Goal: Communication & Community: Answer question/provide support

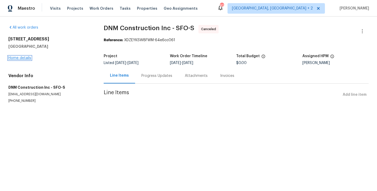
click at [21, 57] on link "Home details" at bounding box center [19, 58] width 23 height 4
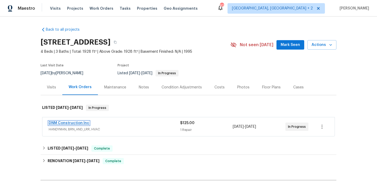
click at [81, 123] on link "DNM Construction Inc" at bounding box center [69, 123] width 41 height 4
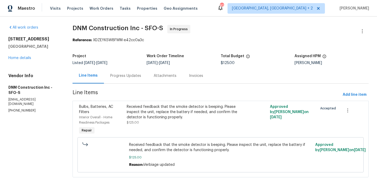
click at [131, 72] on div "Progress Updates" at bounding box center [125, 75] width 43 height 15
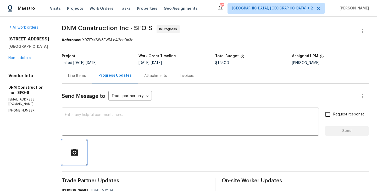
click at [87, 143] on button "button" at bounding box center [74, 152] width 25 height 25
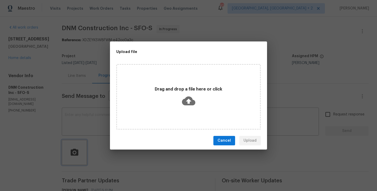
click at [82, 124] on div "Upload file Drag and drop a file here or click Cancel Upload" at bounding box center [188, 95] width 377 height 191
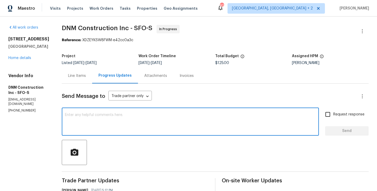
click at [93, 121] on textarea at bounding box center [190, 122] width 251 height 18
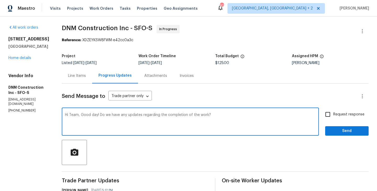
type textarea "Hi Team, Good day! Do we have any updates regarding the completion of the work?"
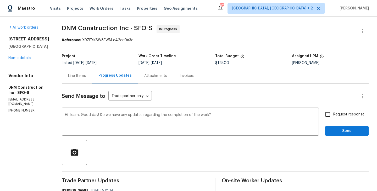
click at [334, 117] on span "Request response" at bounding box center [348, 114] width 31 height 5
click at [333, 117] on input "Request response" at bounding box center [327, 114] width 11 height 11
checkbox input "true"
click at [334, 130] on span "Send" at bounding box center [346, 131] width 35 height 7
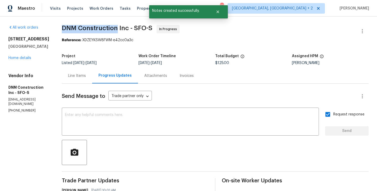
drag, startPoint x: 74, startPoint y: 29, endPoint x: 128, endPoint y: 29, distance: 54.5
click at [128, 29] on span "DNM Construction Inc - SFO-S" at bounding box center [107, 28] width 91 height 6
click at [36, 108] on p "(909) 587-8409" at bounding box center [28, 110] width 41 height 4
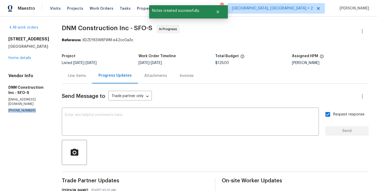
copy p "(909) 587-8409"
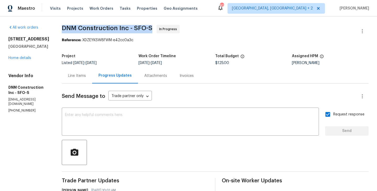
drag, startPoint x: 71, startPoint y: 27, endPoint x: 134, endPoint y: 27, distance: 63.1
click at [134, 27] on div "All work orders 5740 Belleza Dr Pleasanton, CA 94588 Home details Vendor Info D…" at bounding box center [188, 169] width 377 height 307
click at [134, 27] on span "DNM Construction Inc - SFO-S" at bounding box center [107, 28] width 91 height 6
drag, startPoint x: 128, startPoint y: 27, endPoint x: 70, endPoint y: 27, distance: 57.6
click at [70, 27] on div "All work orders 5740 Belleza Dr Pleasanton, CA 94588 Home details Vendor Info D…" at bounding box center [188, 169] width 377 height 307
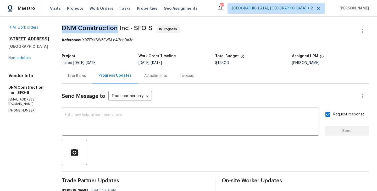
copy span "DNM Construction"
click at [20, 60] on div "5740 Belleza Dr Pleasanton, CA 94588 Home details" at bounding box center [28, 48] width 41 height 24
click at [17, 57] on link "Home details" at bounding box center [19, 58] width 23 height 4
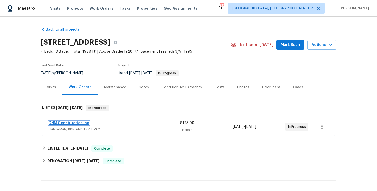
click at [84, 124] on link "DNM Construction Inc" at bounding box center [69, 123] width 41 height 4
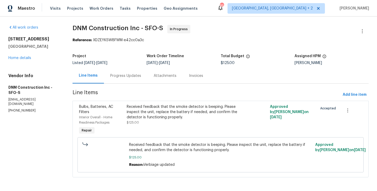
click at [129, 78] on div "Progress Updates" at bounding box center [125, 75] width 31 height 5
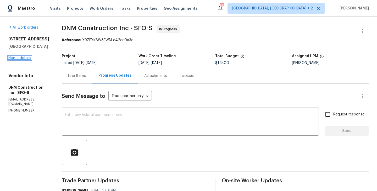
click at [21, 58] on link "Home details" at bounding box center [19, 58] width 23 height 4
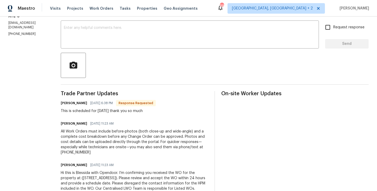
scroll to position [84, 0]
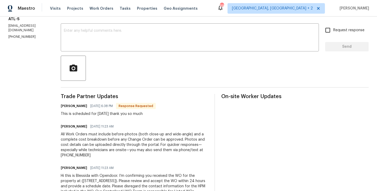
click at [67, 104] on h6 "Daniel glen" at bounding box center [74, 105] width 26 height 5
copy h6 "Daniel"
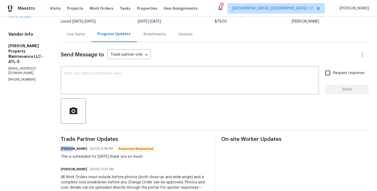
scroll to position [41, 0]
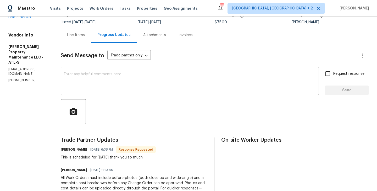
click at [112, 86] on textarea at bounding box center [190, 81] width 252 height 18
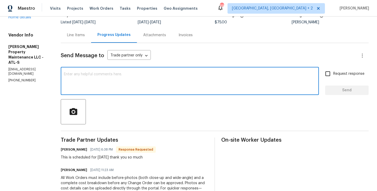
paste textarea "Daniel"
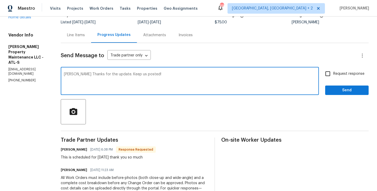
type textarea "Daniel Thanks for the update. Keep us posted!"
click at [360, 88] on span "Send" at bounding box center [346, 90] width 35 height 7
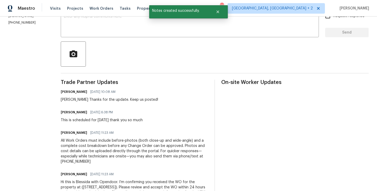
scroll to position [0, 0]
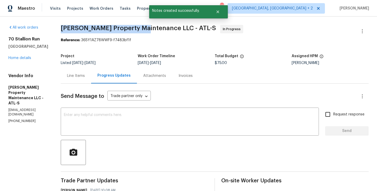
drag, startPoint x: 59, startPoint y: 29, endPoint x: 144, endPoint y: 29, distance: 85.4
click at [144, 29] on div "All work orders 70 Stallion Run Dallas, GA 30132 Home details Vendor Info Glen …" at bounding box center [188, 164] width 377 height 296
copy span "Glen Property Maintenance"
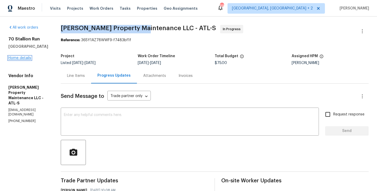
click at [22, 59] on link "Home details" at bounding box center [19, 58] width 23 height 4
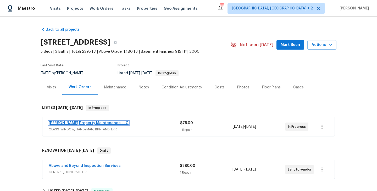
click at [98, 122] on link "[PERSON_NAME] Property Maintenance LLC" at bounding box center [89, 123] width 80 height 4
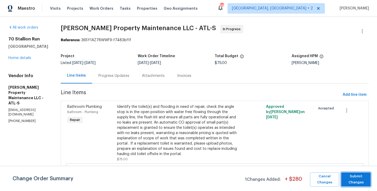
click at [349, 176] on span "Submit Changes" at bounding box center [356, 179] width 24 height 12
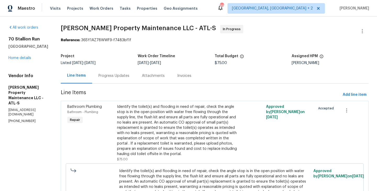
click at [113, 69] on div "Progress Updates" at bounding box center [113, 75] width 43 height 15
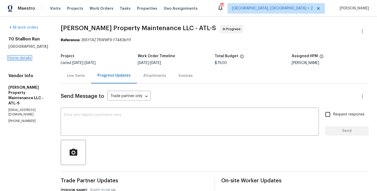
click at [21, 59] on link "Home details" at bounding box center [19, 58] width 23 height 4
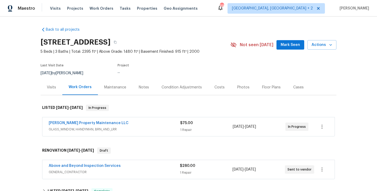
scroll to position [54, 0]
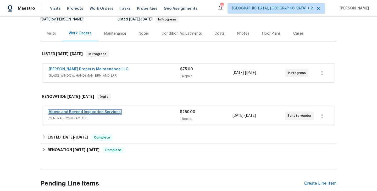
click at [102, 112] on link "Above and Beyond Inspection Services" at bounding box center [85, 112] width 72 height 4
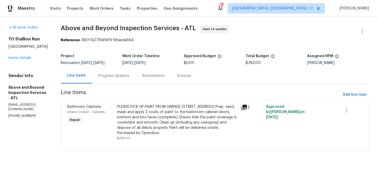
click at [129, 78] on div "Progress Updates" at bounding box center [113, 75] width 31 height 5
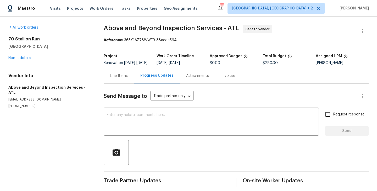
click at [121, 83] on div "Line Items" at bounding box center [119, 75] width 30 height 15
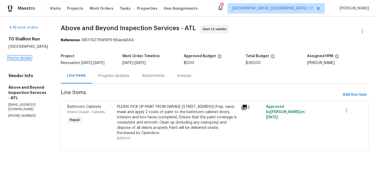
click at [20, 59] on link "Home details" at bounding box center [19, 58] width 23 height 4
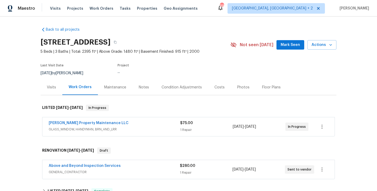
click at [20, 59] on div "Back to all projects 70 Stallion Run, Dallas, GA 30132 5 Beds | 3 Baths | Total…" at bounding box center [188, 103] width 377 height 174
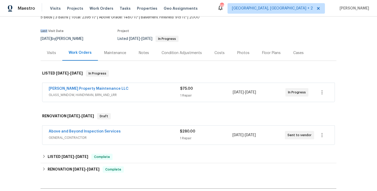
scroll to position [35, 0]
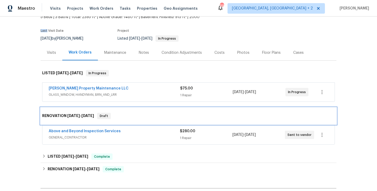
click at [148, 113] on div "RENOVATION 9/24/25 - 9/27/25 Draft" at bounding box center [188, 116] width 293 height 6
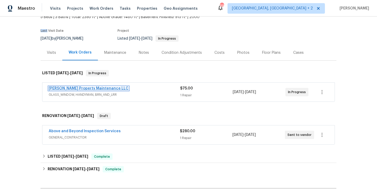
click at [95, 89] on link "[PERSON_NAME] Property Maintenance LLC" at bounding box center [89, 88] width 80 height 4
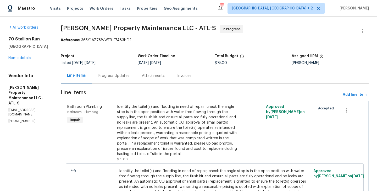
click at [109, 78] on div "Progress Updates" at bounding box center [113, 75] width 43 height 15
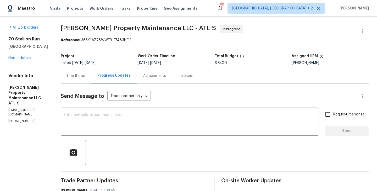
click at [24, 61] on div "All work orders 70 Stallion Run Dallas, GA 30132 Home details Vendor Info Glen …" at bounding box center [28, 74] width 40 height 98
click at [21, 58] on link "Home details" at bounding box center [19, 58] width 23 height 4
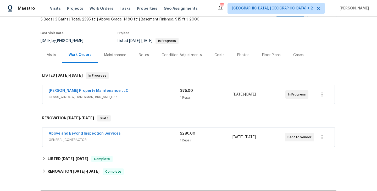
scroll to position [40, 0]
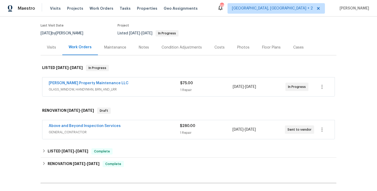
click at [124, 129] on div "Above and Beyond Inspection Services" at bounding box center [114, 126] width 131 height 6
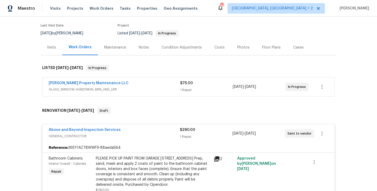
click at [124, 128] on div "Above and Beyond Inspection Services" at bounding box center [114, 130] width 131 height 6
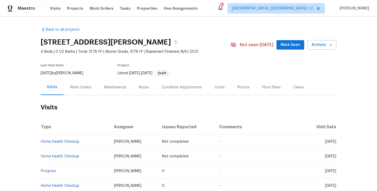
click at [82, 86] on div "Work Orders" at bounding box center [81, 87] width 22 height 5
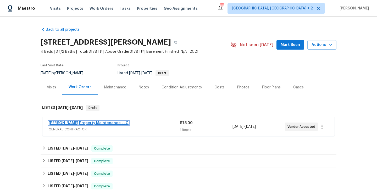
click at [92, 124] on link "Glen Property Maintenance LLC" at bounding box center [89, 123] width 80 height 4
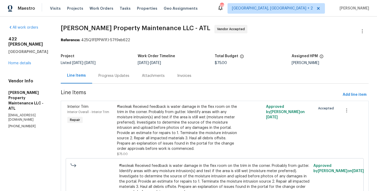
click at [118, 80] on div "Progress Updates" at bounding box center [113, 75] width 43 height 15
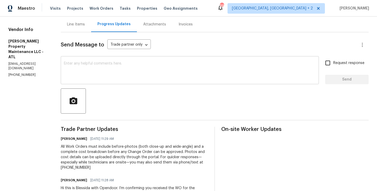
scroll to position [52, 0]
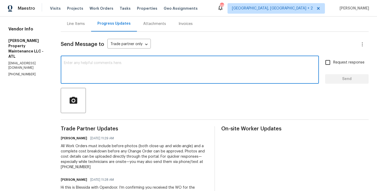
click at [109, 69] on textarea at bounding box center [190, 70] width 252 height 18
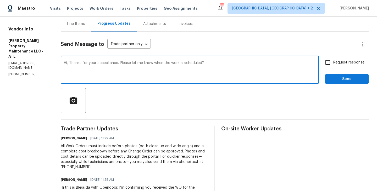
type textarea "Hi, Thanks for your acceptance. Please let me know when the work is scheduled?"
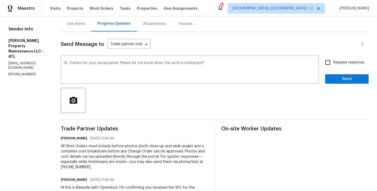
click at [341, 65] on label "Request response" at bounding box center [343, 62] width 42 height 11
click at [333, 65] on input "Request response" at bounding box center [327, 62] width 11 height 11
checkbox input "true"
click at [339, 78] on span "Send" at bounding box center [346, 79] width 35 height 7
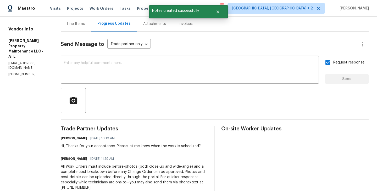
click at [23, 72] on p "(770) 235-8482" at bounding box center [28, 74] width 40 height 4
copy p "(770) 235-8482"
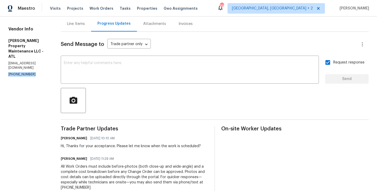
scroll to position [0, 0]
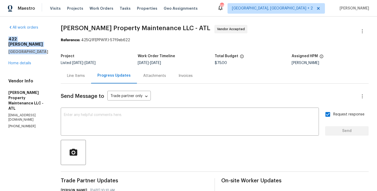
drag, startPoint x: 41, startPoint y: 49, endPoint x: 10, endPoint y: 37, distance: 33.4
click at [10, 37] on div "422 McDaniel Pl Canton, GA 30115" at bounding box center [28, 45] width 40 height 18
copy div "422 McDaniel Pl Canton, GA 30115"
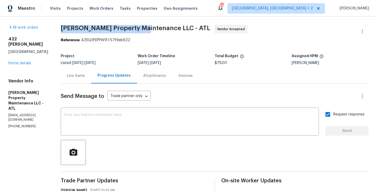
drag, startPoint x: 63, startPoint y: 29, endPoint x: 145, endPoint y: 28, distance: 81.7
click at [145, 28] on span "Glen Property Maintenance LLC - ATL" at bounding box center [136, 28] width 150 height 6
copy span "Glen Property Maintenance"
click at [23, 61] on link "Home details" at bounding box center [19, 63] width 23 height 4
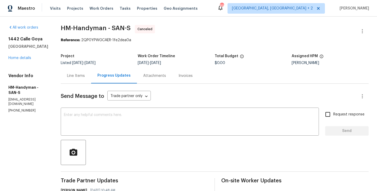
click at [22, 61] on div "All work orders [STREET_ADDRESS] Home details Vendor Info HM-Handyman - SAN-S […" at bounding box center [28, 69] width 40 height 88
click at [18, 60] on div "[STREET_ADDRESS] Home details" at bounding box center [28, 48] width 40 height 24
click at [18, 59] on link "Home details" at bounding box center [19, 58] width 23 height 4
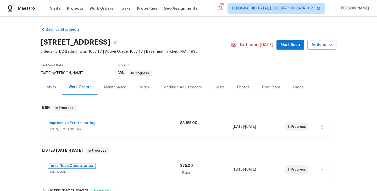
click at [76, 166] on link "Terra Nova Construction" at bounding box center [72, 166] width 46 height 4
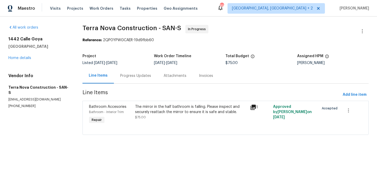
click at [16, 103] on section "All work orders 1442 Calle Goya Oceanside, CA 92056 Home details Vendor Info Te…" at bounding box center [39, 83] width 62 height 116
copy p "(562) 832-8884"
click at [17, 104] on section "All work orders 1442 Calle Goya Oceanside, CA 92056 Home details Vendor Info Te…" at bounding box center [39, 83] width 62 height 116
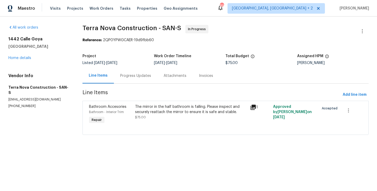
click at [17, 104] on section "All work orders 1442 Calle Goya Oceanside, CA 92056 Home details Vendor Info Te…" at bounding box center [39, 83] width 62 height 116
copy p "(562) 832-8884"
click at [134, 71] on div "Progress Updates" at bounding box center [135, 75] width 43 height 15
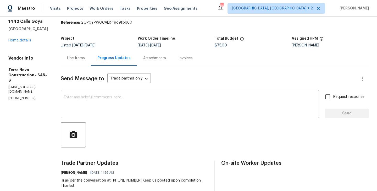
scroll to position [12, 0]
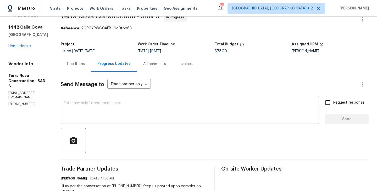
click at [122, 104] on textarea at bounding box center [190, 110] width 252 height 18
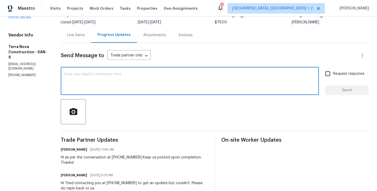
scroll to position [44, 0]
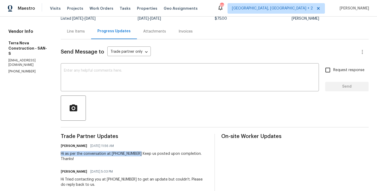
drag, startPoint x: 76, startPoint y: 154, endPoint x: 152, endPoint y: 155, distance: 75.7
click at [152, 155] on div "Hi as per the conversation at (562) 832-8884 Keep us posted upon completion. Th…" at bounding box center [134, 156] width 147 height 10
copy div "Hi as per the conversation at (562) 832-8884"
click at [131, 90] on div "x ​" at bounding box center [190, 77] width 258 height 27
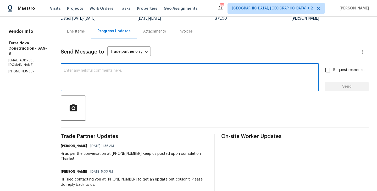
paste textarea "Hi as per the conversation at (562) 832-8884"
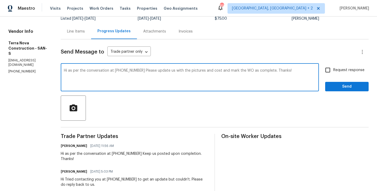
type textarea "Hi as per the conversation at (562) 832-8884 Please update us with the pictures…"
click at [333, 70] on input "Request response" at bounding box center [327, 69] width 11 height 11
checkbox input "true"
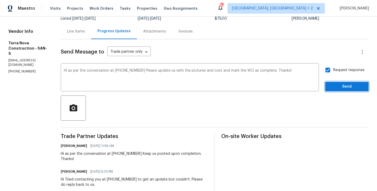
click at [336, 87] on span "Send" at bounding box center [346, 86] width 35 height 7
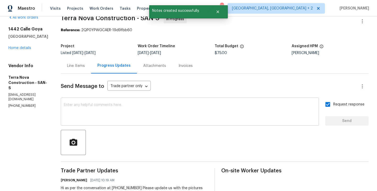
scroll to position [0, 0]
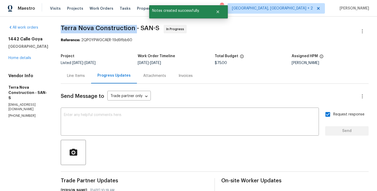
drag, startPoint x: 75, startPoint y: 28, endPoint x: 151, endPoint y: 28, distance: 75.4
copy span "Terra Nova Construction"
click at [27, 56] on link "Home details" at bounding box center [19, 58] width 23 height 4
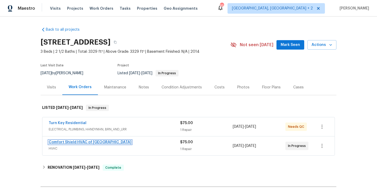
click at [65, 142] on link "Comfort Shield HVAC of [GEOGRAPHIC_DATA]" at bounding box center [90, 142] width 83 height 4
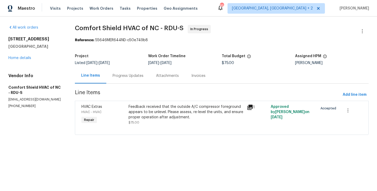
click at [126, 77] on div "Progress Updates" at bounding box center [128, 75] width 31 height 5
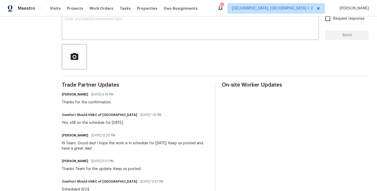
scroll to position [120, 0]
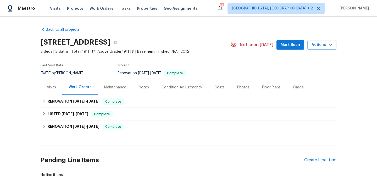
scroll to position [22, 0]
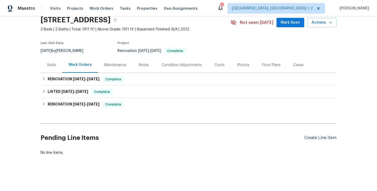
click at [315, 139] on div "Create Line Item" at bounding box center [320, 137] width 32 height 5
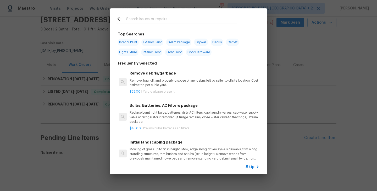
click at [152, 16] on input "text" at bounding box center [181, 20] width 111 height 8
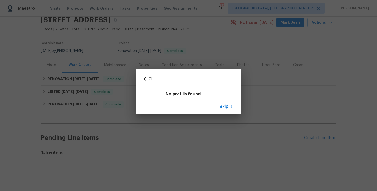
type input "Z"
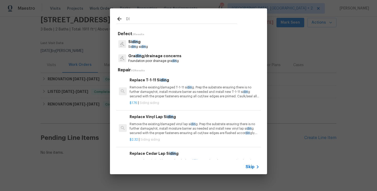
type input "D"
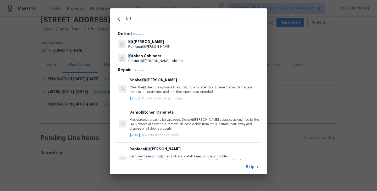
type input "KIT"
click at [156, 60] on p "Cabinets kit chen cabinets" at bounding box center [155, 61] width 55 height 4
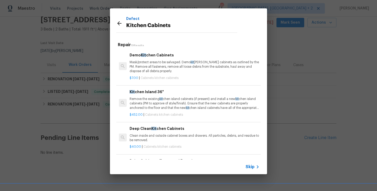
click at [153, 101] on p "Remove the existing kit chen island cabinets (if present) and install a new kit…" at bounding box center [195, 103] width 130 height 13
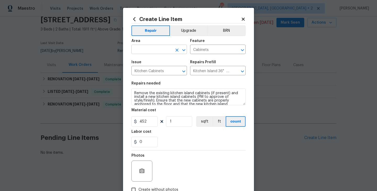
click at [146, 53] on input "text" at bounding box center [151, 50] width 41 height 8
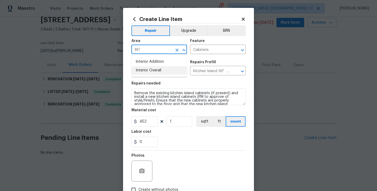
drag, startPoint x: 144, startPoint y: 73, endPoint x: 150, endPoint y: 96, distance: 24.2
click at [144, 73] on li "Interior Overall" at bounding box center [159, 70] width 56 height 9
type input "Interior Overall"
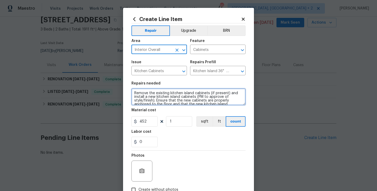
click at [150, 96] on textarea "Remove the existing kitchen island cabinets (if present) and install a new kitc…" at bounding box center [188, 96] width 114 height 17
paste textarea "Remove zip ties on the chains of the lighting in the dining and living area, an…"
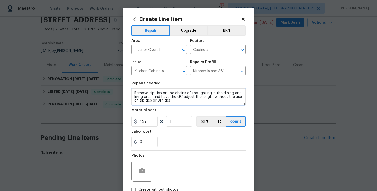
drag, startPoint x: 161, startPoint y: 97, endPoint x: 182, endPoint y: 97, distance: 21.2
click at [182, 97] on textarea "Remove zip ties on the chains of the lighting in the dining and living area, an…" at bounding box center [188, 96] width 114 height 17
type textarea "Remove zip ties on the chains of the lighting in the dining and living area, an…"
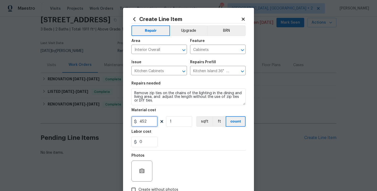
click at [142, 123] on input "452" at bounding box center [144, 121] width 26 height 10
type input "25"
click at [143, 167] on button "button" at bounding box center [142, 170] width 13 height 13
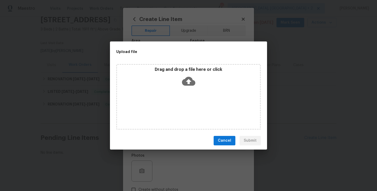
click at [190, 81] on icon at bounding box center [188, 81] width 13 height 9
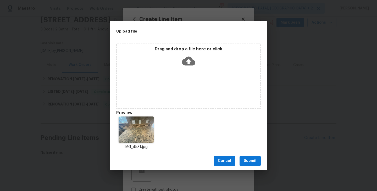
scroll to position [4, 0]
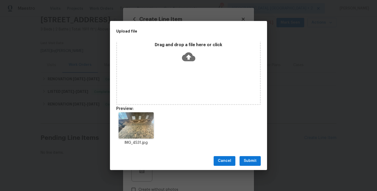
click at [260, 162] on button "Submit" at bounding box center [250, 161] width 21 height 10
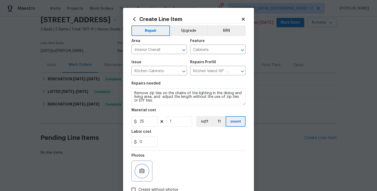
scroll to position [35, 0]
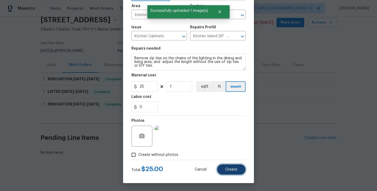
click at [233, 169] on span "Create" at bounding box center [231, 169] width 12 height 4
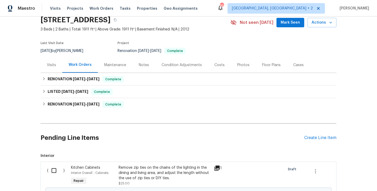
scroll to position [87, 0]
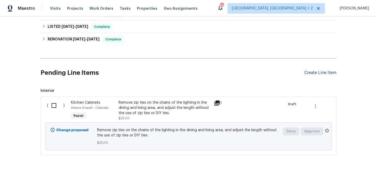
click at [313, 74] on div "Create Line Item" at bounding box center [320, 72] width 32 height 5
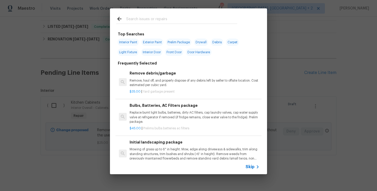
click at [155, 20] on input "text" at bounding box center [181, 20] width 111 height 8
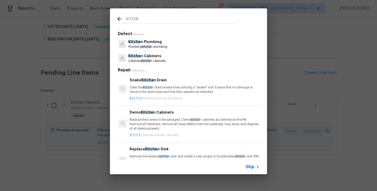
type input "KITCHE"
click at [160, 117] on p "Mask/protect areas to be salvaged. Demo kitche n cabinets as outlined by the PM…" at bounding box center [195, 123] width 130 height 13
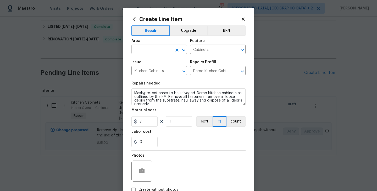
click at [153, 53] on input "text" at bounding box center [151, 50] width 41 height 8
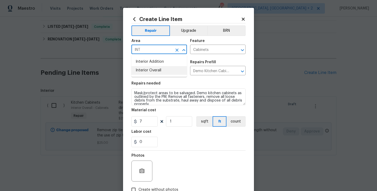
click at [156, 73] on li "Interior Overall" at bounding box center [159, 70] width 56 height 9
type input "Interior Overall"
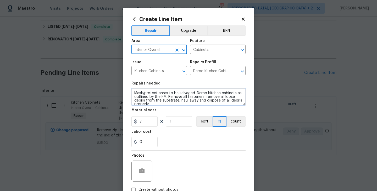
click at [156, 100] on textarea "Mask/protect areas to be salvaged. Demo kitchen cabinets as outlined by the PM.…" at bounding box center [188, 96] width 114 height 17
paste textarea "Caulk kitchen countertops using the taupe color that will blend well with the c…"
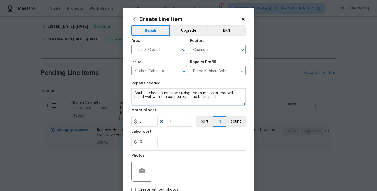
type textarea "Caulk kitchen countertops using the taupe color that will blend well with the c…"
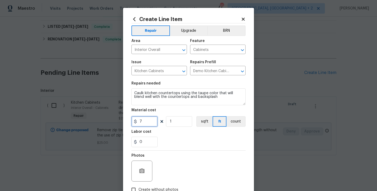
click at [148, 118] on input "7" at bounding box center [144, 121] width 26 height 10
type input "15"
click at [141, 170] on icon "button" at bounding box center [141, 170] width 5 height 5
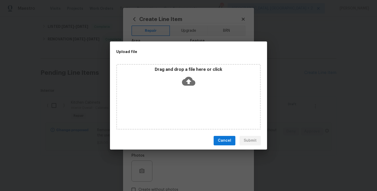
click at [190, 78] on icon at bounding box center [188, 81] width 13 height 9
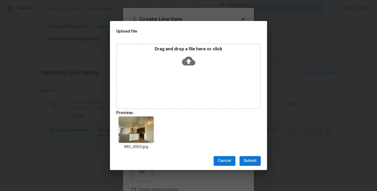
click at [255, 161] on span "Submit" at bounding box center [250, 160] width 13 height 7
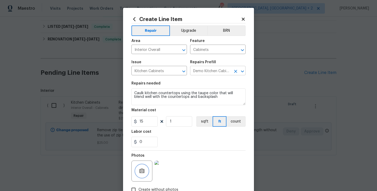
scroll to position [35, 0]
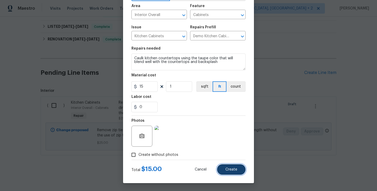
click at [235, 170] on span "Create" at bounding box center [231, 169] width 12 height 4
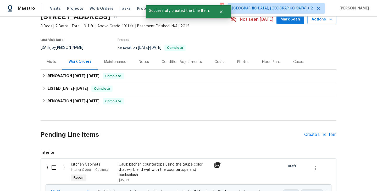
scroll to position [87, 0]
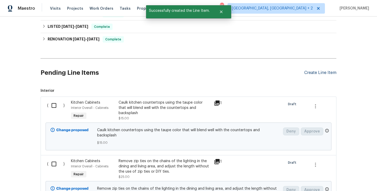
click at [312, 71] on div "Create Line Item" at bounding box center [320, 72] width 32 height 5
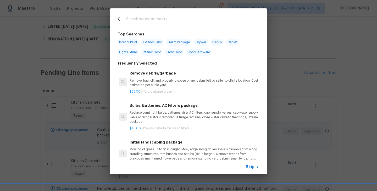
click at [155, 13] on div at bounding box center [177, 18] width 134 height 21
click at [154, 19] on input "text" at bounding box center [181, 20] width 111 height 8
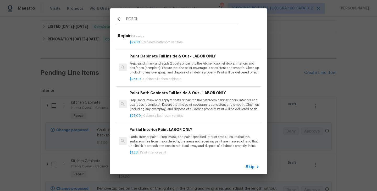
scroll to position [267, 0]
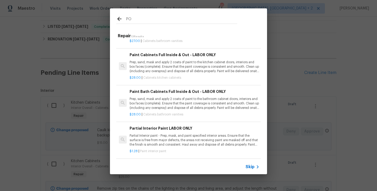
type input "P"
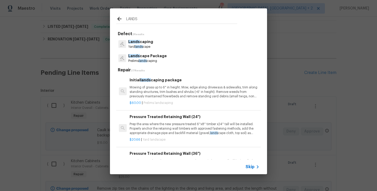
type input "LANDS"
click at [148, 41] on p "Lands caping" at bounding box center [140, 41] width 25 height 5
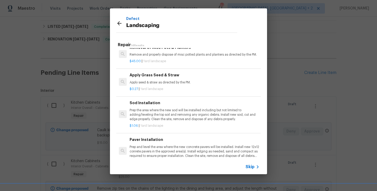
scroll to position [82, 0]
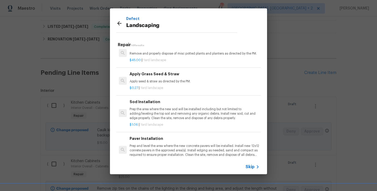
click at [163, 82] on p "Apply seed & straw as directed by the PM." at bounding box center [195, 81] width 130 height 4
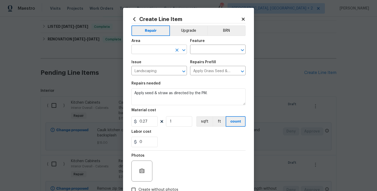
click at [148, 52] on input "text" at bounding box center [151, 50] width 41 height 8
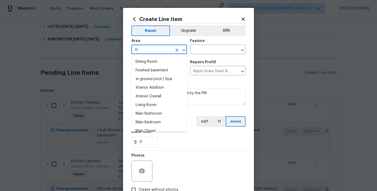
type input "I"
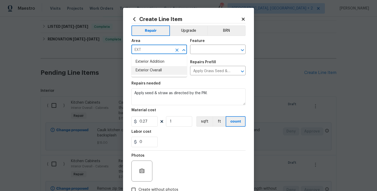
click at [153, 75] on ul "Exterior Addition Exterior Overall" at bounding box center [159, 65] width 56 height 21
click at [156, 70] on li "Exterior Overall" at bounding box center [159, 70] width 56 height 9
type input "Exterior Overall"
click at [198, 48] on input "text" at bounding box center [210, 50] width 41 height 8
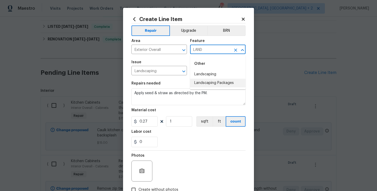
click at [212, 80] on li "Landscaping Packages" at bounding box center [218, 83] width 56 height 9
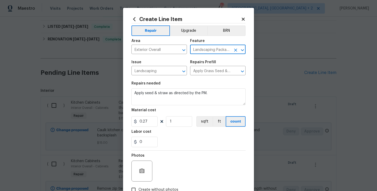
type input "Landscaping Packages"
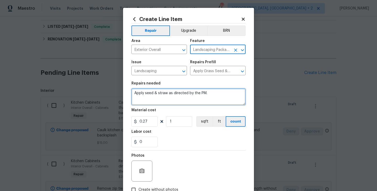
click at [176, 93] on textarea "Apply seed & straw as directed by the PM." at bounding box center [188, 96] width 114 height 17
paste textarea "Clean up curb appeal off the front porch. There is grass growing through the ro…"
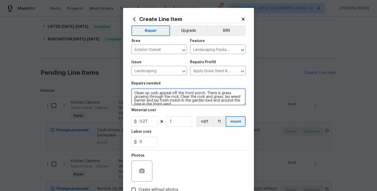
scroll to position [1, 0]
type textarea "Clean up curb appeal off the front porch. There is grass growing through the ro…"
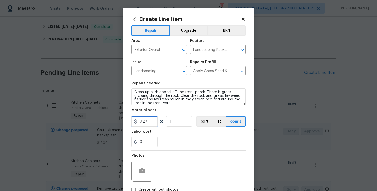
click at [141, 121] on input "0.27" at bounding box center [144, 121] width 26 height 10
type input "75"
click at [143, 170] on icon "button" at bounding box center [141, 170] width 5 height 5
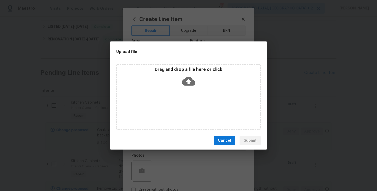
click at [190, 75] on icon at bounding box center [188, 80] width 13 height 13
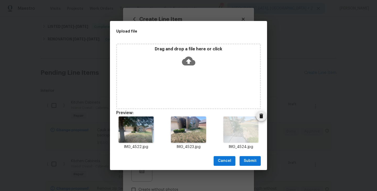
scroll to position [4, 0]
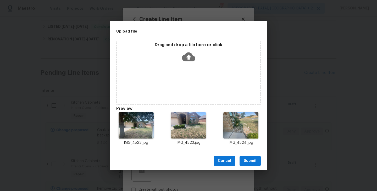
click at [252, 157] on button "Submit" at bounding box center [250, 161] width 21 height 10
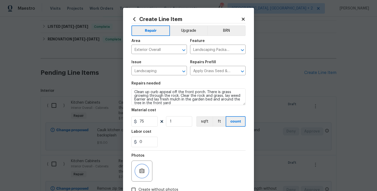
scroll to position [35, 0]
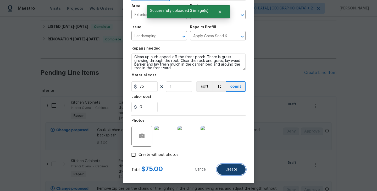
click at [236, 171] on button "Create" at bounding box center [231, 169] width 29 height 10
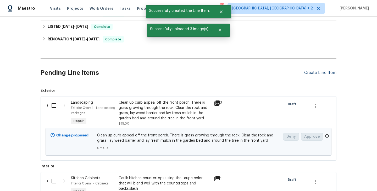
click at [314, 75] on div "Create Line Item" at bounding box center [320, 72] width 32 height 5
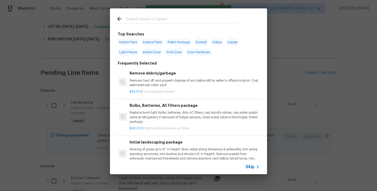
click at [143, 21] on input "text" at bounding box center [181, 20] width 111 height 8
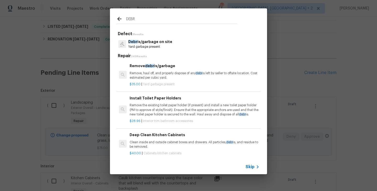
type input "DEBR"
click at [148, 41] on p "Debr is/garbage on site" at bounding box center [150, 41] width 44 height 5
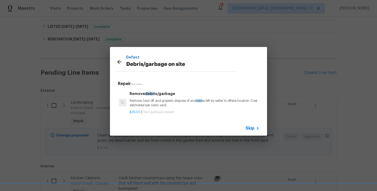
click at [151, 102] on p "Remove, haul off, and properly dispose of any debr is left by seller to offsite…" at bounding box center [195, 102] width 130 height 9
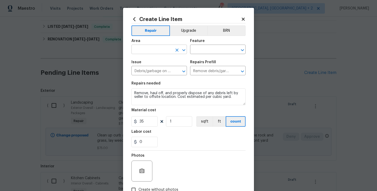
click at [142, 50] on input "text" at bounding box center [151, 50] width 41 height 8
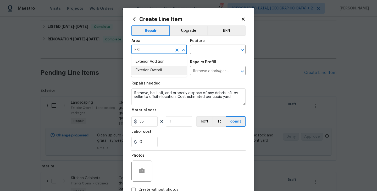
click at [148, 69] on li "Exterior Overall" at bounding box center [159, 70] width 56 height 9
type input "Exterior Overall"
click at [206, 51] on input "text" at bounding box center [210, 50] width 41 height 8
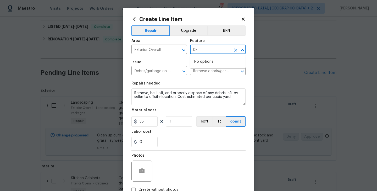
type input "D"
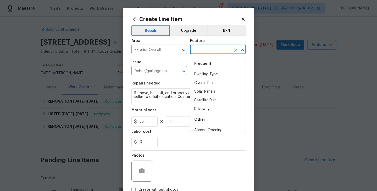
scroll to position [87, 0]
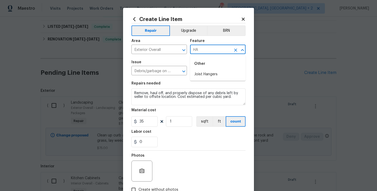
type input "H"
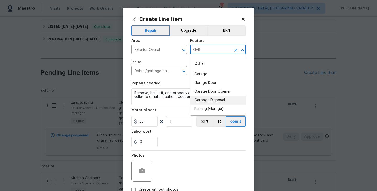
click at [217, 101] on li "Garbage Disposal" at bounding box center [218, 100] width 56 height 9
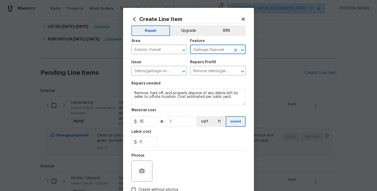
type input "Garbage Disposal"
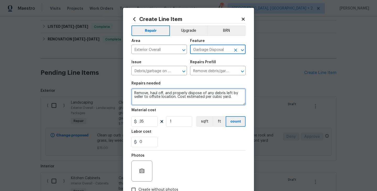
click at [172, 95] on textarea "Remove, haul off, and properly dispose of any debris left by seller to offsite …" at bounding box center [188, 96] width 114 height 17
paste textarea "Trash bin should be moved to the garage and upside down"
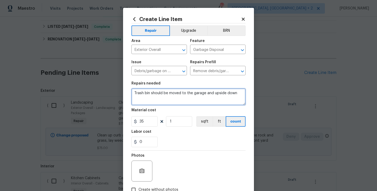
type textarea "Trash bin should be moved to the garage and upside down"
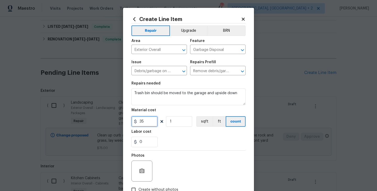
click at [138, 121] on input "35" at bounding box center [144, 121] width 26 height 10
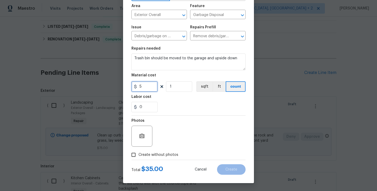
type input "5"
click at [147, 156] on span "Create without photos" at bounding box center [159, 154] width 40 height 5
click at [139, 156] on input "Create without photos" at bounding box center [134, 155] width 10 height 10
checkbox input "true"
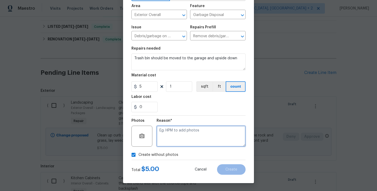
click at [176, 135] on textarea at bounding box center [201, 135] width 89 height 21
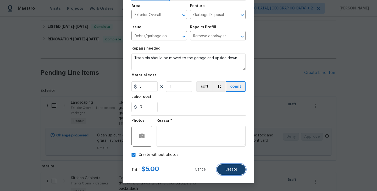
click at [229, 167] on span "Create" at bounding box center [231, 169] width 12 height 4
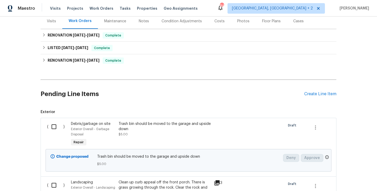
scroll to position [67, 0]
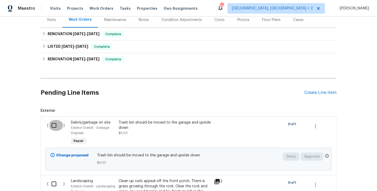
click at [56, 124] on input "checkbox" at bounding box center [55, 125] width 15 height 11
checkbox input "true"
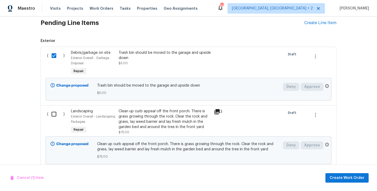
scroll to position [138, 0]
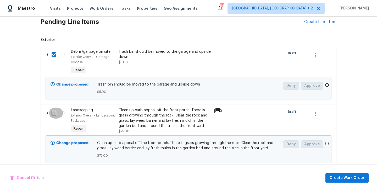
click at [53, 111] on input "checkbox" at bounding box center [55, 112] width 15 height 11
checkbox input "true"
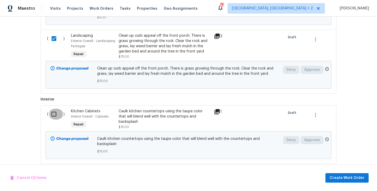
click at [55, 112] on input "checkbox" at bounding box center [55, 113] width 15 height 11
checkbox input "true"
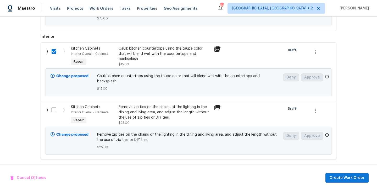
click at [60, 104] on input "checkbox" at bounding box center [55, 109] width 15 height 11
checkbox input "true"
click at [338, 178] on span "Create Work Order" at bounding box center [347, 177] width 35 height 7
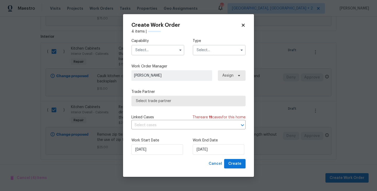
checkbox input "false"
click at [143, 51] on input "text" at bounding box center [157, 50] width 53 height 10
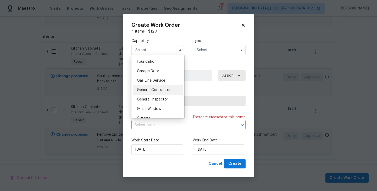
scroll to position [222, 0]
click at [151, 88] on span "General Contractor" at bounding box center [154, 90] width 34 height 4
type input "General Contractor"
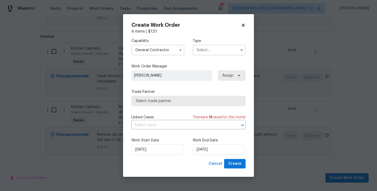
click at [206, 53] on input "text" at bounding box center [219, 50] width 53 height 10
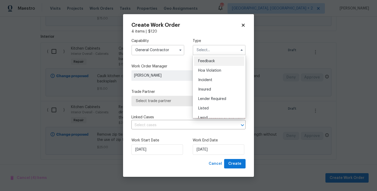
click at [207, 58] on div "Feedback" at bounding box center [219, 60] width 50 height 9
type input "Feedback"
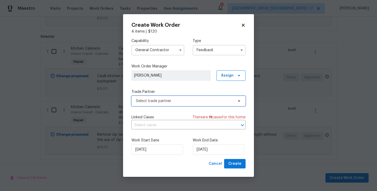
click at [165, 99] on span "Select trade partner" at bounding box center [185, 100] width 98 height 5
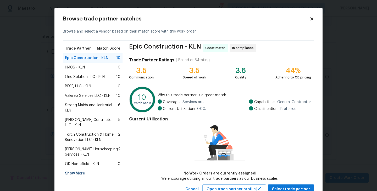
click at [79, 152] on span "Arelis Housekeeping Services - KLN" at bounding box center [91, 151] width 53 height 10
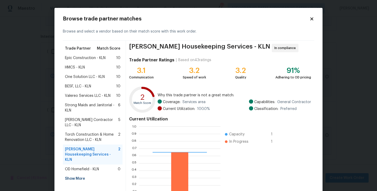
scroll to position [40, 0]
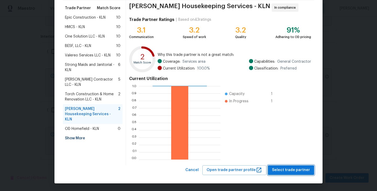
click at [287, 174] on button "Select trade partner" at bounding box center [291, 170] width 46 height 10
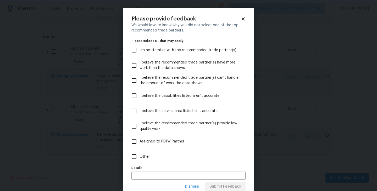
scroll to position [0, 0]
click at [135, 153] on input "Other" at bounding box center [134, 156] width 11 height 11
checkbox input "true"
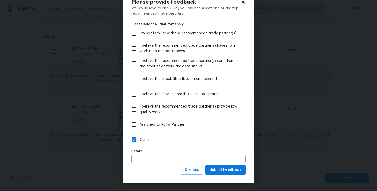
click at [224, 175] on div "Please provide feedback We would love to know why you did not select one of the…" at bounding box center [188, 87] width 131 height 192
click at [220, 169] on span "Submit Feedback" at bounding box center [225, 169] width 32 height 7
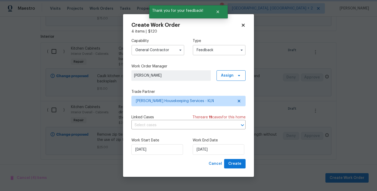
scroll to position [0, 0]
click at [211, 150] on input "24/09/2025" at bounding box center [219, 149] width 52 height 10
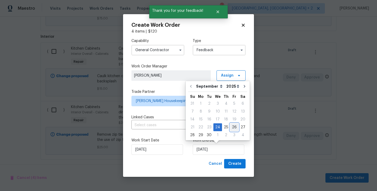
click at [233, 128] on div "26" at bounding box center [234, 126] width 8 height 7
type input "26/09/2025"
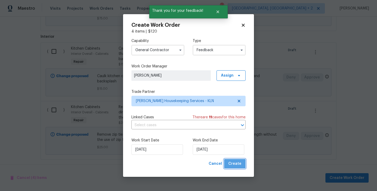
click at [236, 162] on span "Create" at bounding box center [234, 163] width 13 height 7
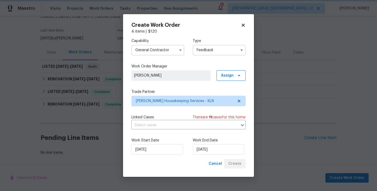
scroll to position [35, 0]
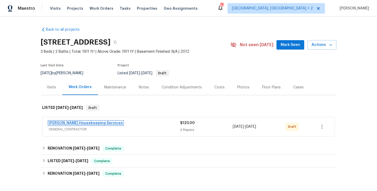
click at [90, 124] on link "[PERSON_NAME] Housekeeping Services" at bounding box center [86, 123] width 74 height 4
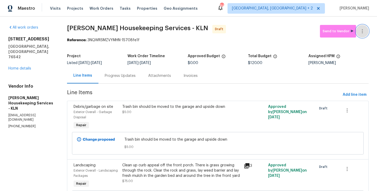
click at [363, 26] on button "button" at bounding box center [362, 31] width 13 height 13
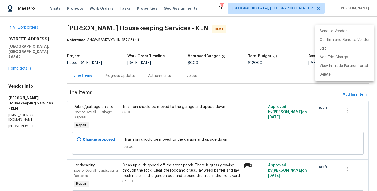
click at [365, 39] on li "Confirm and Send to Vendor" at bounding box center [345, 40] width 58 height 9
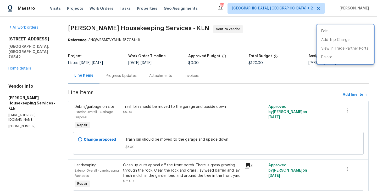
click at [120, 80] on div at bounding box center [188, 95] width 377 height 191
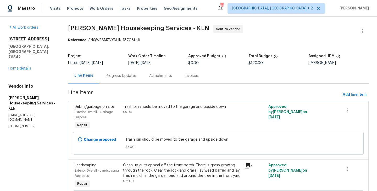
click at [120, 80] on div "Progress Updates" at bounding box center [121, 75] width 43 height 15
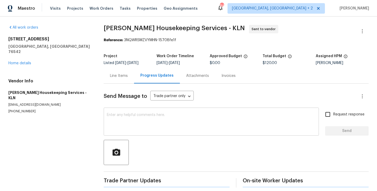
click at [133, 117] on textarea at bounding box center [211, 122] width 209 height 18
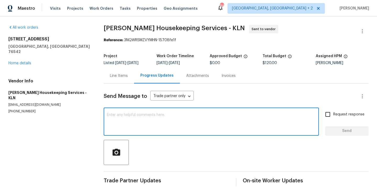
paste textarea "Hi this is Blessida with Opendoor. I’m confirming you received the WO for the p…"
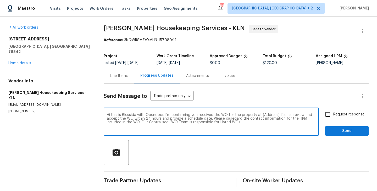
click at [267, 113] on textarea "Hi this is Blessida with Opendoor. I’m confirming you received the WO for the p…" at bounding box center [211, 122] width 209 height 18
paste textarea "[STREET_ADDRESS]"
type textarea "Hi this is Blessida with Opendoor. I’m confirming you received the WO for the p…"
click at [330, 118] on input "Request response" at bounding box center [327, 114] width 11 height 11
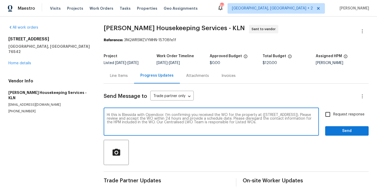
checkbox input "true"
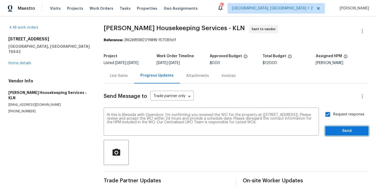
click at [332, 130] on span "Send" at bounding box center [346, 131] width 35 height 7
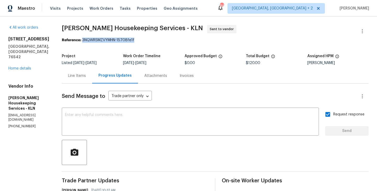
drag, startPoint x: 88, startPoint y: 40, endPoint x: 157, endPoint y: 42, distance: 69.1
click at [157, 42] on div "Reference: 3NQWRSMZVYMHN-15708fe1f" at bounding box center [215, 39] width 307 height 5
copy div "3NQWRSMZVYMHN-15708fe1f"
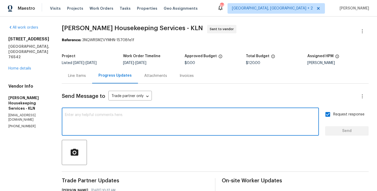
click at [147, 117] on textarea at bounding box center [190, 122] width 251 height 18
paste textarea "All Work Orders must include before-photos (both close-up and wide-angle) and a…"
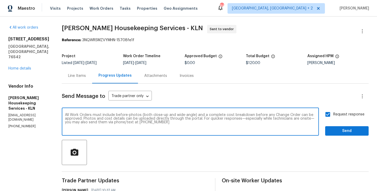
type textarea "All Work Orders must include before-photos (both close-up and wide-angle) and a…"
click at [335, 137] on div "Send Message to Trade partner only Trade partner only ​ All Work Orders must in…" at bounding box center [215, 153] width 307 height 139
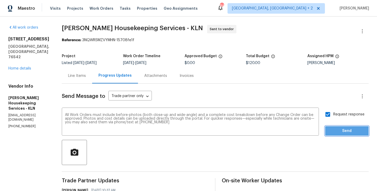
click at [334, 132] on span "Send" at bounding box center [346, 131] width 35 height 7
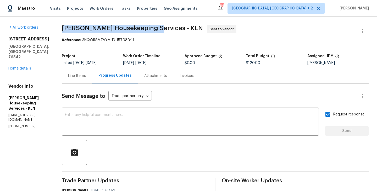
drag, startPoint x: 66, startPoint y: 28, endPoint x: 157, endPoint y: 29, distance: 90.6
click at [157, 29] on div "All work orders [STREET_ADDRESS][PERSON_NAME] Home details Vendor Info [PERSON_…" at bounding box center [188, 144] width 377 height 256
copy span "[PERSON_NAME] Housekeeping Services"
click at [22, 67] on link "Home details" at bounding box center [19, 69] width 23 height 4
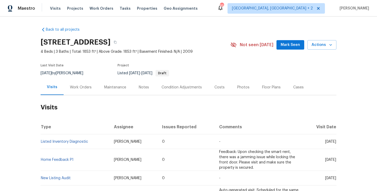
click at [80, 88] on div "Work Orders" at bounding box center [81, 87] width 22 height 5
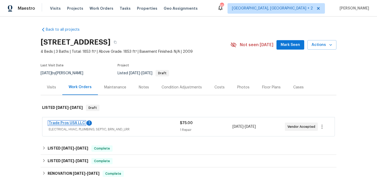
click at [77, 121] on link "Trade Pros USA LLC" at bounding box center [67, 123] width 36 height 4
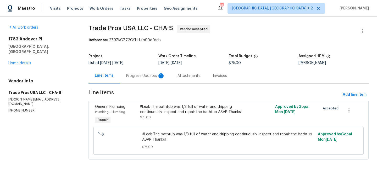
click at [153, 74] on div "Progress Updates 1" at bounding box center [145, 75] width 39 height 5
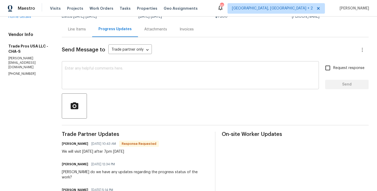
scroll to position [47, 0]
click at [68, 73] on textarea at bounding box center [190, 75] width 251 height 18
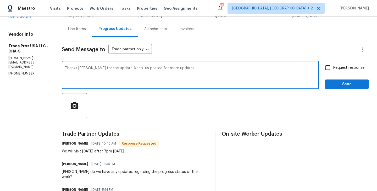
type textarea "Thanks Trevor for the update. Keep us posted for more updates."
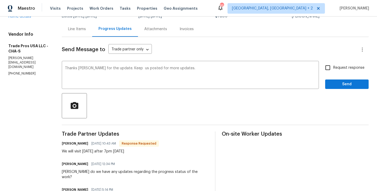
click at [338, 65] on span "Request response" at bounding box center [348, 67] width 31 height 5
click at [333, 65] on input "Request response" at bounding box center [327, 67] width 11 height 11
checkbox input "true"
click at [337, 89] on div "Send Message to Trade partner only Trade partner only ​ Thanks Trevor for the u…" at bounding box center [215, 183] width 307 height 293
click at [333, 94] on div at bounding box center [215, 105] width 307 height 25
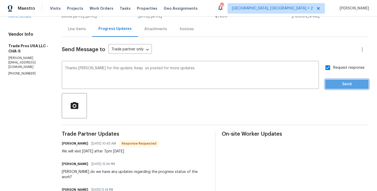
click at [333, 86] on span "Send" at bounding box center [346, 84] width 35 height 7
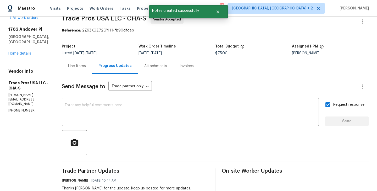
scroll to position [0, 0]
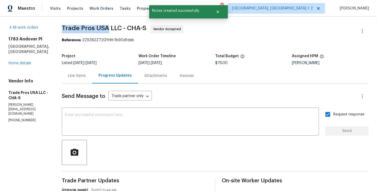
drag, startPoint x: 55, startPoint y: 28, endPoint x: 104, endPoint y: 29, distance: 48.7
copy span "Trade Pros USA"
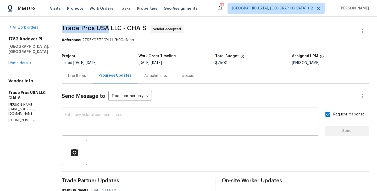
scroll to position [74, 0]
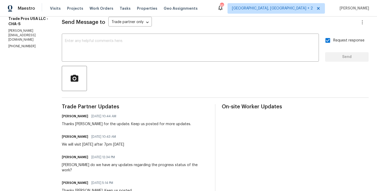
drag, startPoint x: 92, startPoint y: 145, endPoint x: 128, endPoint y: 145, distance: 35.9
click at [128, 145] on div "Trevor Davidson 09/24/2025 10:43 AM We will visit today after 7pm - 9/24" at bounding box center [135, 140] width 147 height 14
drag, startPoint x: 91, startPoint y: 146, endPoint x: 94, endPoint y: 146, distance: 2.9
click at [94, 146] on div "We will visit today after 7pm - 9/24" at bounding box center [93, 144] width 62 height 5
drag, startPoint x: 100, startPoint y: 144, endPoint x: 106, endPoint y: 144, distance: 6.3
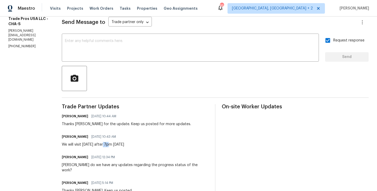
click at [106, 144] on div "We will visit today after 7pm - 9/24" at bounding box center [93, 144] width 62 height 5
copy div "7pm"
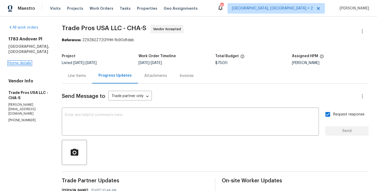
click at [23, 63] on link "Home details" at bounding box center [19, 63] width 23 height 4
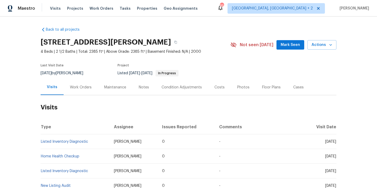
click at [90, 89] on div "Work Orders" at bounding box center [81, 87] width 22 height 5
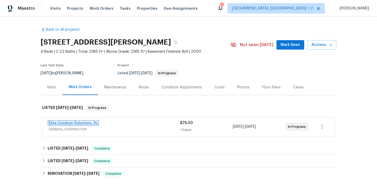
click at [92, 122] on link "Elite Outdoor Solutions, llc" at bounding box center [73, 123] width 49 height 4
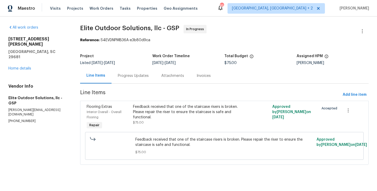
click at [135, 80] on div "Progress Updates" at bounding box center [133, 75] width 43 height 15
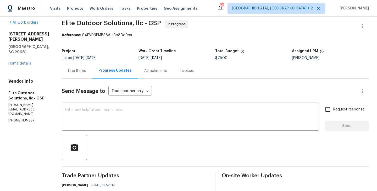
scroll to position [59, 0]
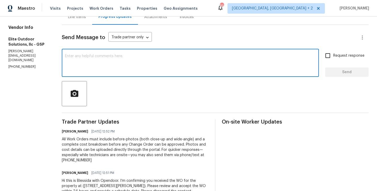
click at [111, 70] on textarea at bounding box center [190, 63] width 251 height 18
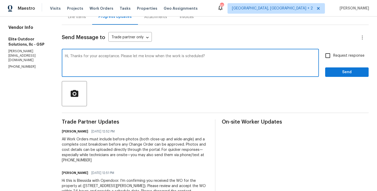
type textarea "Hi, Thanks for your acceptance. Please let me know when the work is scheduled?"
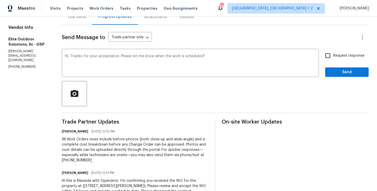
click at [352, 58] on span "Request response" at bounding box center [348, 55] width 31 height 5
click at [333, 58] on input "Request response" at bounding box center [327, 55] width 11 height 11
checkbox input "true"
click at [343, 71] on span "Send" at bounding box center [346, 72] width 35 height 7
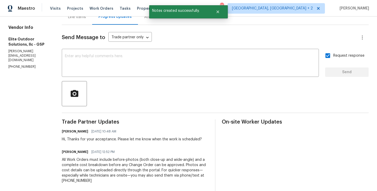
click at [23, 48] on div "Vendor Info Elite Outdoor Solutions, llc - GSP [PERSON_NAME][EMAIL_ADDRESS][DOM…" at bounding box center [28, 47] width 41 height 44
copy p "[PHONE_NUMBER]"
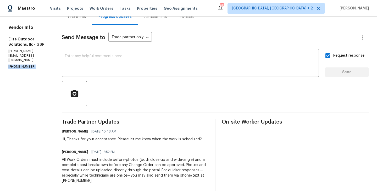
scroll to position [0, 0]
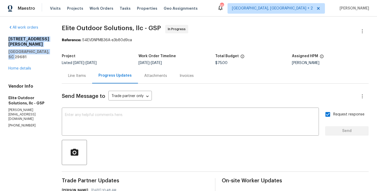
drag, startPoint x: 33, startPoint y: 52, endPoint x: 1, endPoint y: 35, distance: 37.0
click at [1, 35] on div "All work orders [STREET_ADDRESS][PERSON_NAME] Home details Vendor Info Elite Ou…" at bounding box center [188, 156] width 377 height 281
copy div "[STREET_ADDRESS][PERSON_NAME]"
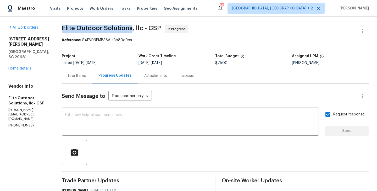
drag, startPoint x: 57, startPoint y: 27, endPoint x: 129, endPoint y: 29, distance: 71.8
click at [129, 29] on div "All work orders [STREET_ADDRESS][PERSON_NAME] Home details Vendor Info Elite Ou…" at bounding box center [188, 156] width 377 height 281
copy span "Elite Outdoor Solutions"
click at [19, 67] on link "Home details" at bounding box center [19, 69] width 23 height 4
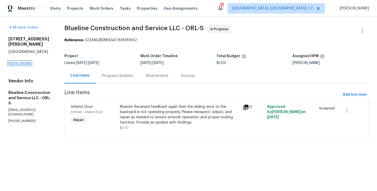
click at [28, 61] on link "Home details" at bounding box center [19, 63] width 23 height 4
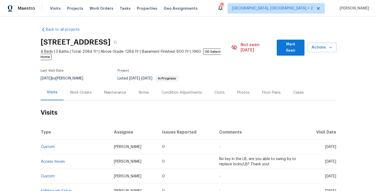
click at [86, 90] on div "Work Orders" at bounding box center [81, 92] width 22 height 5
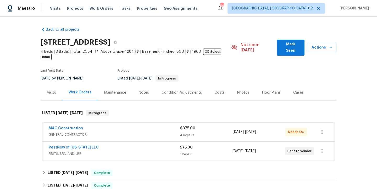
click at [83, 145] on span "PestNow of [US_STATE] LLC" at bounding box center [74, 147] width 50 height 5
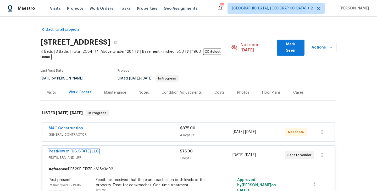
click at [83, 149] on link "PestNow of [US_STATE] LLC" at bounding box center [74, 151] width 50 height 4
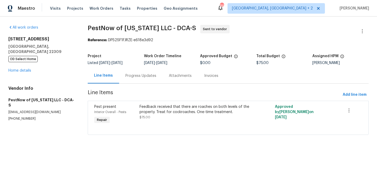
click at [136, 65] on div "Project Listed [DATE] - [DATE] Work Order Timeline [DATE] - [DATE] Approved Bud…" at bounding box center [228, 59] width 281 height 17
click at [135, 78] on div "Progress Updates" at bounding box center [140, 75] width 43 height 15
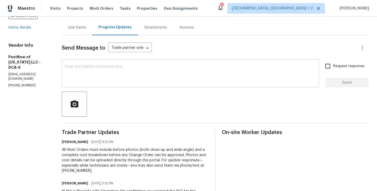
scroll to position [48, 0]
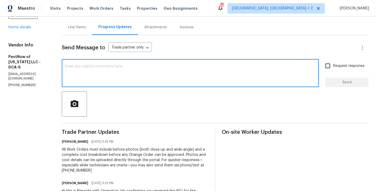
click at [96, 74] on textarea at bounding box center [190, 73] width 251 height 18
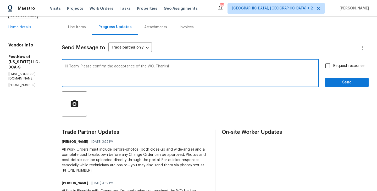
type textarea "Hi Team. Please confirm the acceptance of the WO. Thanks!"
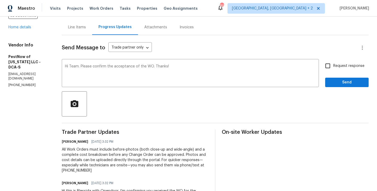
click at [341, 70] on label "Request response" at bounding box center [343, 65] width 42 height 11
click at [333, 70] on input "Request response" at bounding box center [327, 65] width 11 height 11
checkbox input "true"
click at [340, 87] on div "Send Message to Trade partner only Trade partner only ​ Hi Team. Please confirm…" at bounding box center [215, 125] width 307 height 180
click at [338, 84] on span "Send" at bounding box center [346, 82] width 35 height 7
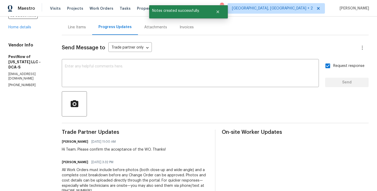
click at [21, 83] on p "(877) 284-2466" at bounding box center [28, 85] width 41 height 4
copy p "(877) 284-2466"
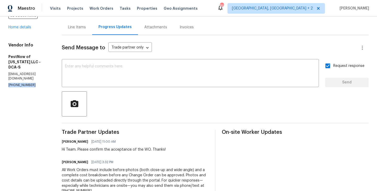
scroll to position [0, 0]
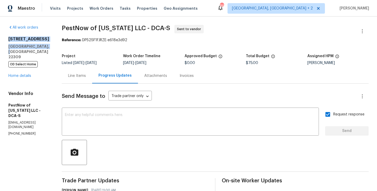
drag, startPoint x: 46, startPoint y: 51, endPoint x: 7, endPoint y: 38, distance: 41.4
click at [7, 38] on div "All work orders 8413 Wagon Wheel Rd Alexandria, VA 22309 OD Select Home Home de…" at bounding box center [188, 154] width 377 height 276
copy div "8413 Wagon Wheel Rd Alexandria, VA 22309"
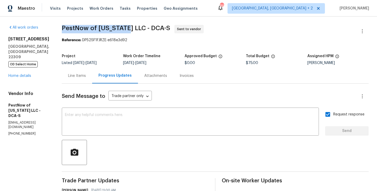
drag, startPoint x: 57, startPoint y: 27, endPoint x: 120, endPoint y: 27, distance: 63.6
click at [120, 27] on div "All work orders 8413 Wagon Wheel Rd Alexandria, VA 22309 OD Select Home Home de…" at bounding box center [188, 154] width 377 height 276
copy span "PestNow of Virginia"
click at [15, 74] on link "Home details" at bounding box center [19, 76] width 23 height 4
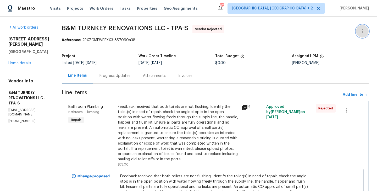
click at [367, 30] on button "button" at bounding box center [362, 31] width 13 height 13
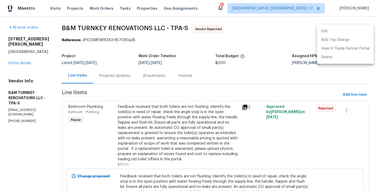
click at [347, 30] on li "Edit" at bounding box center [345, 31] width 57 height 9
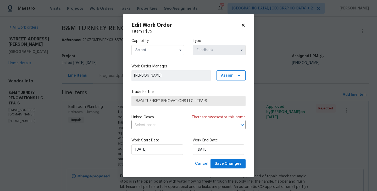
click at [154, 46] on input "text" at bounding box center [157, 50] width 53 height 10
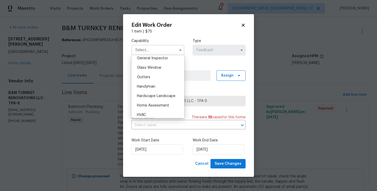
scroll to position [269, 0]
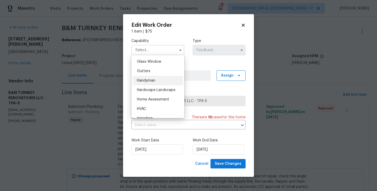
click at [150, 79] on span "Handyman" at bounding box center [146, 81] width 18 height 4
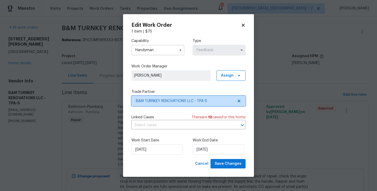
click at [161, 99] on span "B&M TURNKEY RENOVATIONS LLC - TPA-S" at bounding box center [185, 100] width 98 height 5
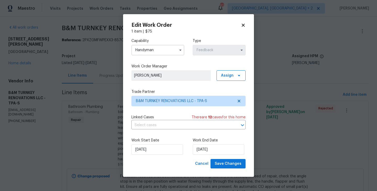
click at [143, 50] on input "Handyman" at bounding box center [157, 50] width 53 height 10
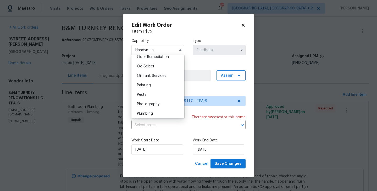
scroll to position [416, 0]
click at [153, 114] on span "Plumbing" at bounding box center [145, 113] width 16 height 4
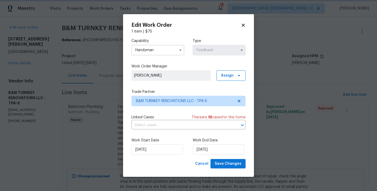
type input "Plumbing"
click at [169, 105] on span "B&M TURNKEY RENOVATIONS LLC - TPA-S" at bounding box center [188, 101] width 114 height 10
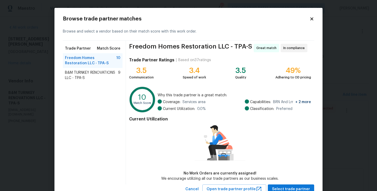
scroll to position [19, 0]
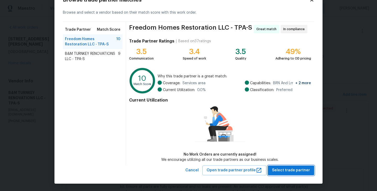
click at [287, 170] on span "Select trade partner" at bounding box center [291, 170] width 38 height 7
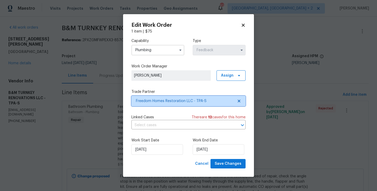
scroll to position [0, 0]
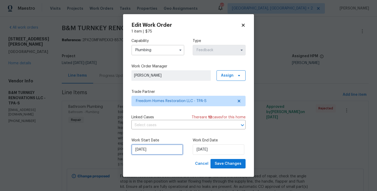
click at [166, 146] on input "23/09/2025" at bounding box center [157, 149] width 52 height 10
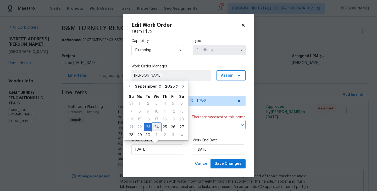
click at [155, 124] on div "24" at bounding box center [156, 126] width 9 height 7
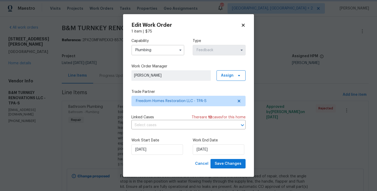
type input "24/09/2025"
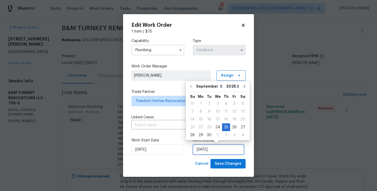
click at [216, 153] on input "25/09/2025" at bounding box center [219, 149] width 52 height 10
click at [233, 127] on div "26" at bounding box center [234, 126] width 8 height 7
type input "26/09/2025"
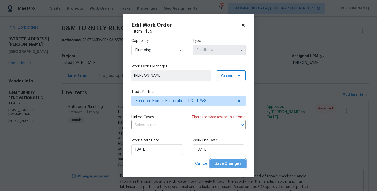
click at [233, 167] on button "Save Changes" at bounding box center [228, 164] width 35 height 10
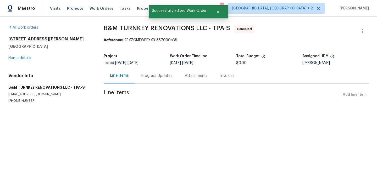
click at [147, 72] on div "Progress Updates" at bounding box center [156, 75] width 43 height 15
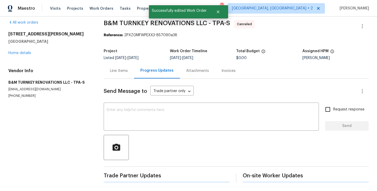
scroll to position [87, 0]
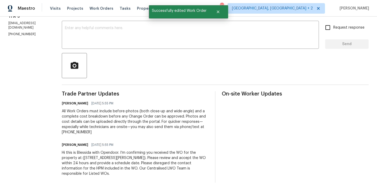
click at [144, 150] on div "Hi this is Blessida with Opendoor. I’m confirming you received the WO for the p…" at bounding box center [135, 163] width 147 height 26
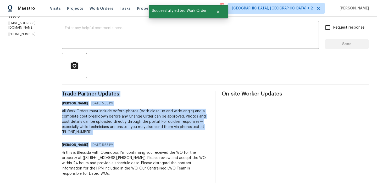
click at [144, 150] on div "Hi this is Blessida with Opendoor. I’m confirming you received the WO for the p…" at bounding box center [135, 163] width 147 height 26
copy div "Trade Partner Updates Blessida Angeline M 09/23/2025 5:55 PM All Work Orders mu…"
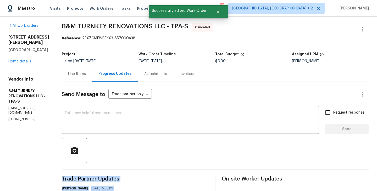
scroll to position [0, 0]
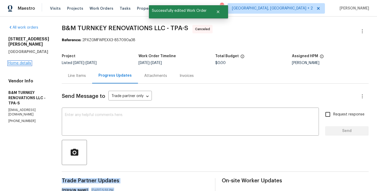
click at [25, 61] on link "Home details" at bounding box center [19, 63] width 23 height 4
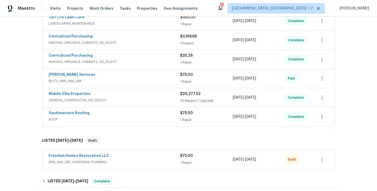
scroll to position [163, 0]
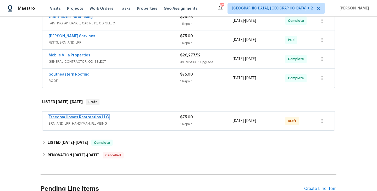
click at [87, 115] on link "Freedom Homes Restoration LLC" at bounding box center [79, 117] width 60 height 4
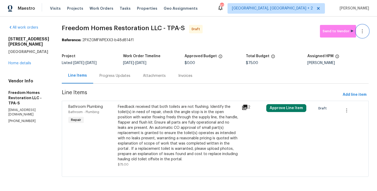
click at [363, 28] on icon "button" at bounding box center [362, 31] width 6 height 6
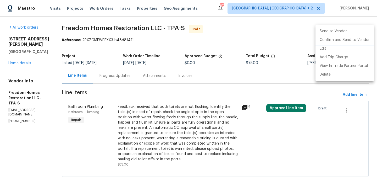
click at [360, 39] on li "Confirm and Send to Vendor" at bounding box center [345, 40] width 58 height 9
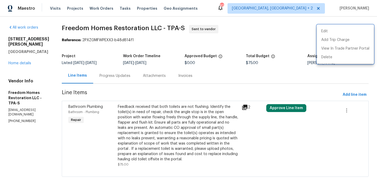
click at [121, 75] on div at bounding box center [188, 95] width 377 height 191
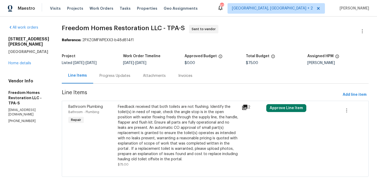
click at [121, 75] on div "Progress Updates" at bounding box center [115, 75] width 31 height 5
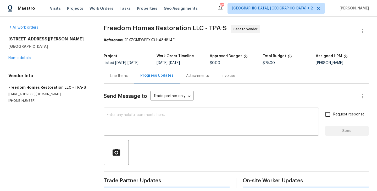
click at [134, 116] on textarea at bounding box center [211, 122] width 209 height 18
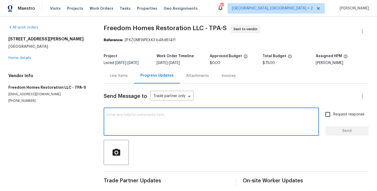
paste textarea "Hi this is Blessida with Opendoor. I’m confirming you received the WO for the p…"
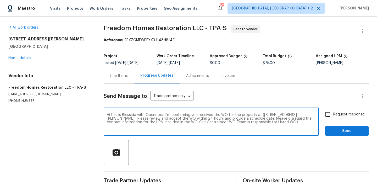
type textarea "Hi this is Blessida with Opendoor. I’m confirming you received the WO for the p…"
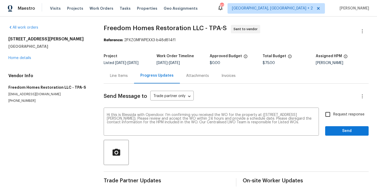
click at [345, 115] on span "Request response" at bounding box center [348, 114] width 31 height 5
click at [333, 115] on input "Request response" at bounding box center [327, 114] width 11 height 11
checkbox input "true"
click at [345, 134] on span "Send" at bounding box center [346, 131] width 35 height 7
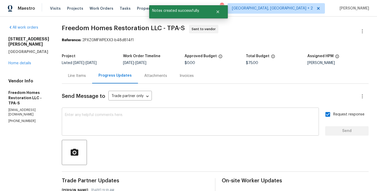
click at [167, 129] on textarea at bounding box center [190, 122] width 251 height 18
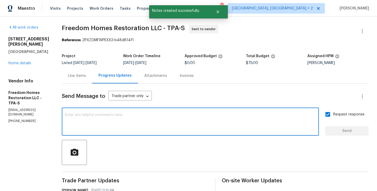
paste textarea "All Work Orders must include before-photos (both close-up and wide-angle) and a…"
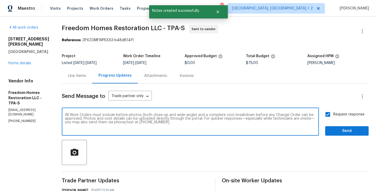
type textarea "All Work Orders must include before-photos (both close-up and wide-angle) and a…"
click at [334, 131] on span "Send" at bounding box center [346, 131] width 35 height 7
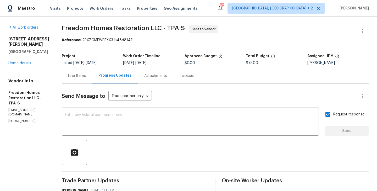
click at [65, 29] on span "Freedom Homes Restoration LLC - TPA-S" at bounding box center [123, 28] width 123 height 6
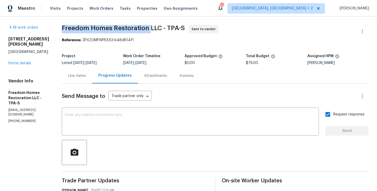
drag, startPoint x: 58, startPoint y: 27, endPoint x: 150, endPoint y: 27, distance: 91.9
click at [150, 27] on div "All work orders 4610 George Rd Tampa, FL 33634 Home details Vendor Info Freedom…" at bounding box center [188, 146] width 377 height 261
copy span "Freedom Homes Restoration"
click at [21, 61] on link "Home details" at bounding box center [19, 63] width 23 height 4
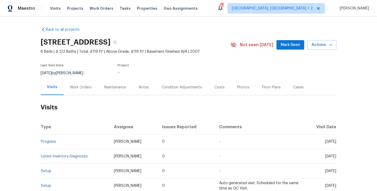
click at [96, 84] on div "Work Orders" at bounding box center [81, 86] width 34 height 15
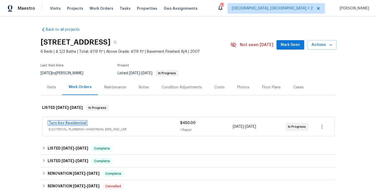
click at [79, 121] on link "Turn Key Residential" at bounding box center [68, 123] width 38 height 4
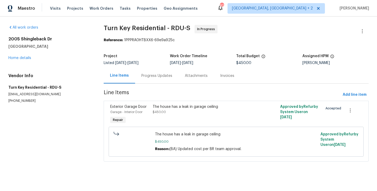
click at [143, 75] on div "Progress Updates" at bounding box center [156, 75] width 31 height 5
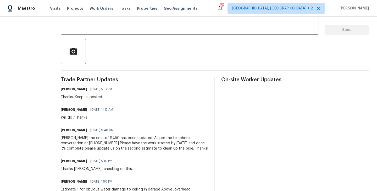
scroll to position [101, 0]
click at [83, 110] on h6 "[PERSON_NAME]" at bounding box center [74, 109] width 26 height 5
click at [80, 110] on h6 "[PERSON_NAME]" at bounding box center [74, 109] width 26 height 5
copy h6 "[PERSON_NAME]"
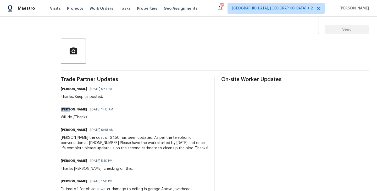
scroll to position [0, 0]
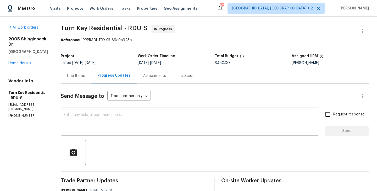
click at [123, 130] on textarea at bounding box center [190, 122] width 252 height 18
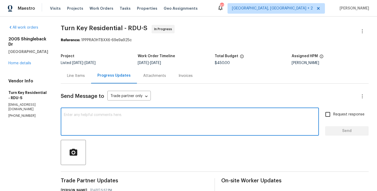
paste textarea "[PERSON_NAME]"
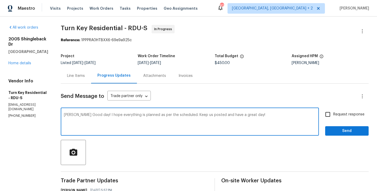
type textarea "[PERSON_NAME] Good day! I hope everything is planned as per the scheduled. Keep…"
click at [334, 114] on span "Request response" at bounding box center [348, 114] width 31 height 5
click at [333, 114] on input "Request response" at bounding box center [327, 114] width 11 height 11
checkbox input "true"
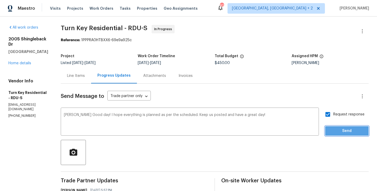
click at [334, 126] on button "Send" at bounding box center [346, 131] width 43 height 10
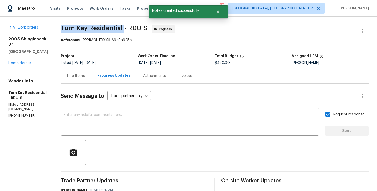
drag, startPoint x: 76, startPoint y: 30, endPoint x: 137, endPoint y: 30, distance: 61.3
click at [137, 30] on span "Turn Key Residential - RDU-S" at bounding box center [104, 28] width 87 height 6
copy span "Turn Key Residential"
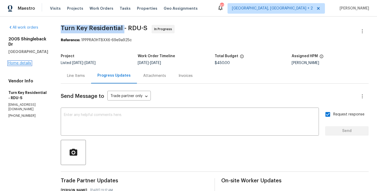
click at [22, 61] on link "Home details" at bounding box center [19, 63] width 23 height 4
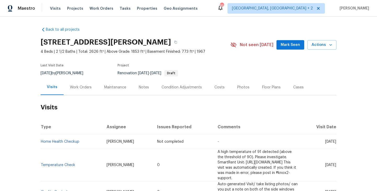
click at [86, 85] on div "Work Orders" at bounding box center [81, 87] width 22 height 5
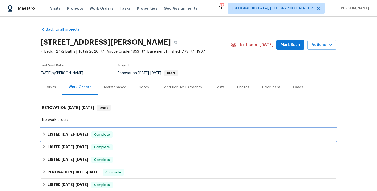
click at [87, 130] on div "LISTED [DATE] - [DATE] Complete" at bounding box center [189, 134] width 296 height 13
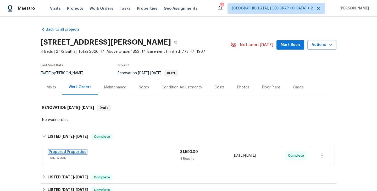
click at [80, 153] on link "Prepared Properties" at bounding box center [68, 152] width 38 height 4
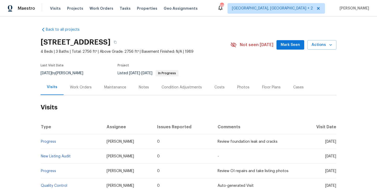
click at [82, 92] on div "Work Orders" at bounding box center [81, 86] width 34 height 15
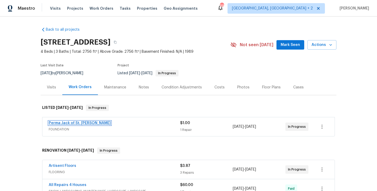
click at [82, 124] on link "Perma Jack of St. [PERSON_NAME]" at bounding box center [80, 123] width 62 height 4
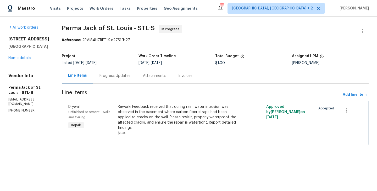
click at [109, 79] on div "Progress Updates" at bounding box center [114, 75] width 43 height 15
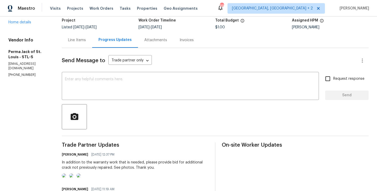
scroll to position [35, 0]
click at [81, 42] on div "Line Items" at bounding box center [77, 40] width 18 height 5
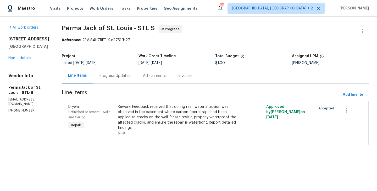
click at [120, 77] on div "Progress Updates" at bounding box center [115, 75] width 31 height 5
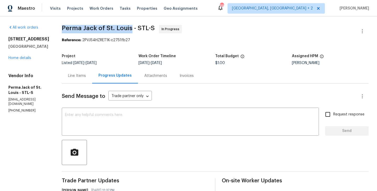
drag, startPoint x: 60, startPoint y: 28, endPoint x: 128, endPoint y: 31, distance: 67.3
click at [128, 31] on span "Perma Jack of St. Louis - STL-S" at bounding box center [108, 28] width 93 height 6
copy span "Perma Jack of St. Louis"
click at [24, 60] on link "Home details" at bounding box center [19, 58] width 23 height 4
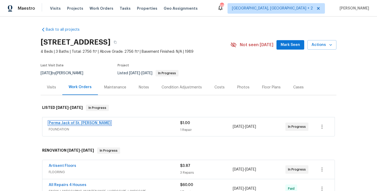
click at [82, 122] on link "Perma Jack of St. Louis" at bounding box center [80, 123] width 62 height 4
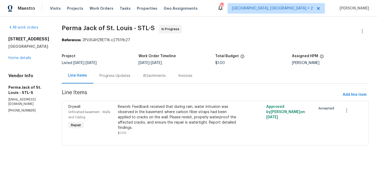
click at [123, 76] on div "Progress Updates" at bounding box center [115, 75] width 31 height 5
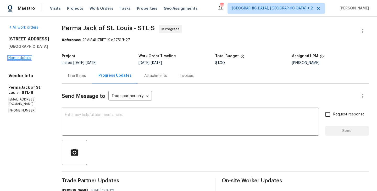
click at [28, 60] on link "Home details" at bounding box center [19, 58] width 23 height 4
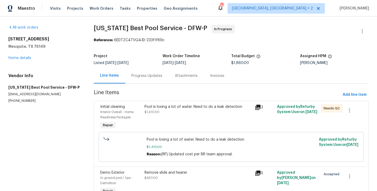
click at [136, 78] on div "Progress Updates" at bounding box center [146, 75] width 43 height 15
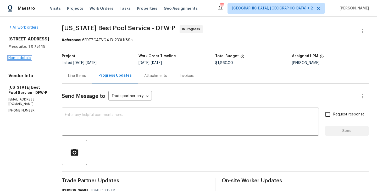
click at [24, 60] on link "Home details" at bounding box center [19, 58] width 23 height 4
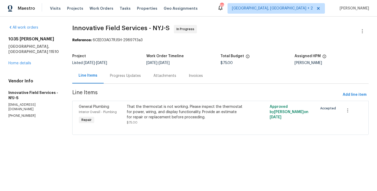
click at [134, 79] on div "Progress Updates" at bounding box center [125, 75] width 43 height 15
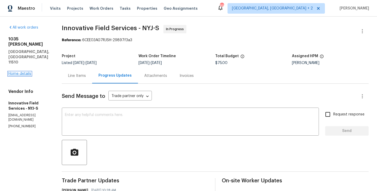
click at [14, 72] on link "Home details" at bounding box center [19, 74] width 23 height 4
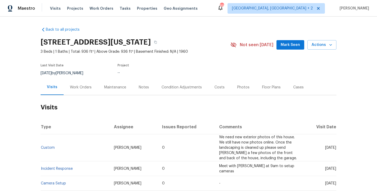
click at [82, 89] on div "Work Orders" at bounding box center [81, 87] width 22 height 5
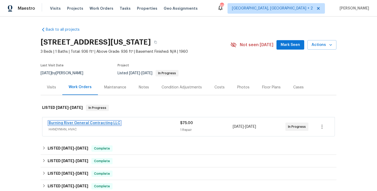
click at [102, 123] on link "Burning River General Contracting LLC" at bounding box center [85, 123] width 72 height 4
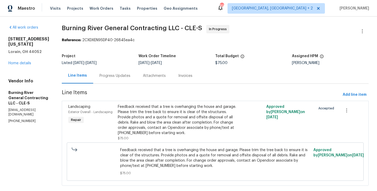
click at [134, 78] on div "Progress Updates" at bounding box center [114, 75] width 43 height 15
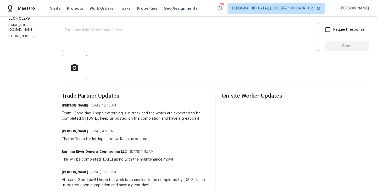
scroll to position [12, 0]
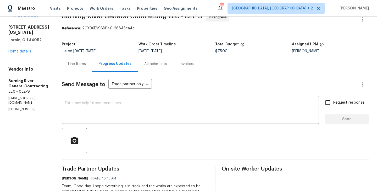
copy p "(440) 567-9349"
drag, startPoint x: 42, startPoint y: 37, endPoint x: 8, endPoint y: 26, distance: 35.4
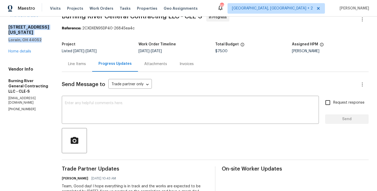
click at [8, 26] on div "1623 Nevada Ave Lorain, OH 44052" at bounding box center [28, 34] width 41 height 18
copy div "1623 Nevada Ave Lorain, OH 44052"
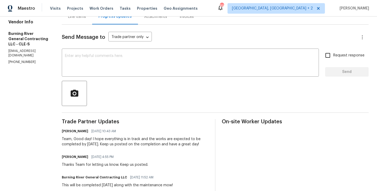
scroll to position [0, 0]
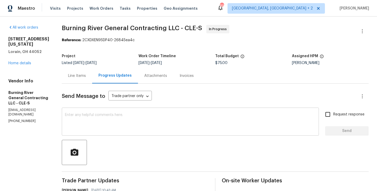
click at [101, 129] on textarea at bounding box center [190, 122] width 251 height 18
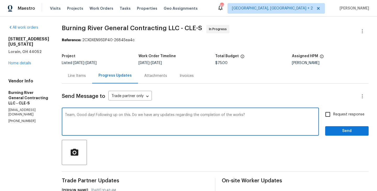
type textarea "Team, Good day! Following up on this. Do we have any updates regarding the comp…"
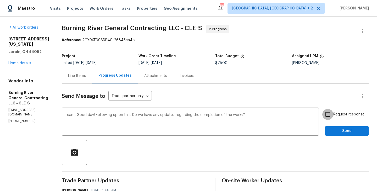
click at [332, 115] on input "Request response" at bounding box center [327, 114] width 11 height 11
checkbox input "true"
click at [332, 130] on span "Send" at bounding box center [346, 131] width 35 height 7
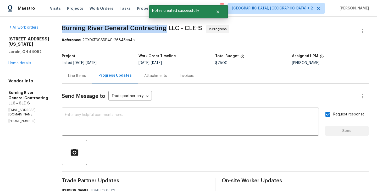
drag, startPoint x: 60, startPoint y: 27, endPoint x: 165, endPoint y: 28, distance: 104.2
copy span "Burning River General Contracting"
click at [27, 61] on link "Home details" at bounding box center [19, 63] width 23 height 4
